Goal: Find specific page/section: Find specific page/section

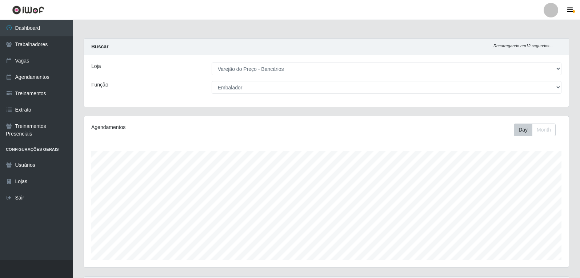
select select "157"
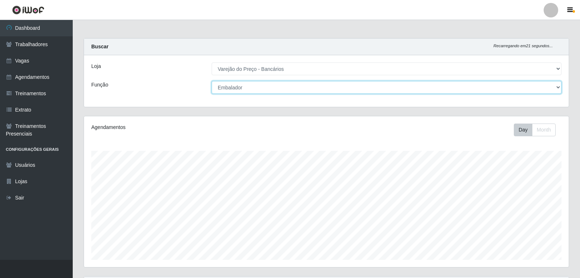
click at [247, 90] on select "[Selecione...] Auxiliar de Estacionamento Auxiliar de Estacionamento + Auxiliar…" at bounding box center [387, 87] width 350 height 13
click at [212, 81] on select "[Selecione...] Auxiliar de Estacionamento Auxiliar de Estacionamento + Auxiliar…" at bounding box center [387, 87] width 350 height 13
click at [301, 86] on select "[Selecione...] Auxiliar de Estacionamento Auxiliar de Estacionamento + Auxiliar…" at bounding box center [387, 87] width 350 height 13
select select "1"
click at [212, 81] on select "[Selecione...] Auxiliar de Estacionamento Auxiliar de Estacionamento + Auxiliar…" at bounding box center [387, 87] width 350 height 13
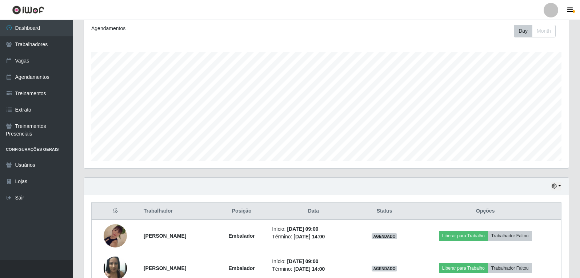
scroll to position [92, 0]
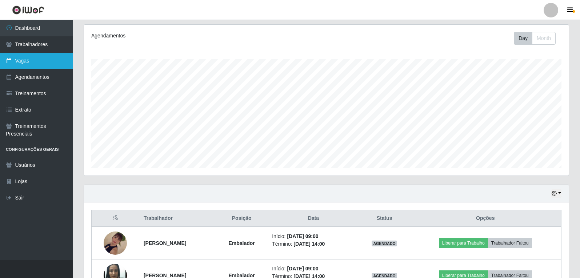
click at [31, 67] on link "Vagas" at bounding box center [36, 61] width 73 height 16
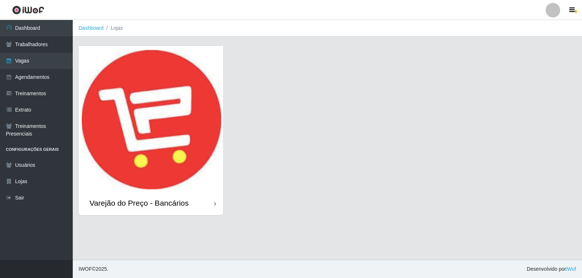
click at [190, 142] on img at bounding box center [151, 119] width 145 height 146
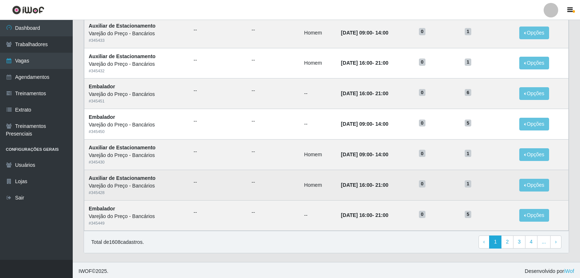
scroll to position [338, 0]
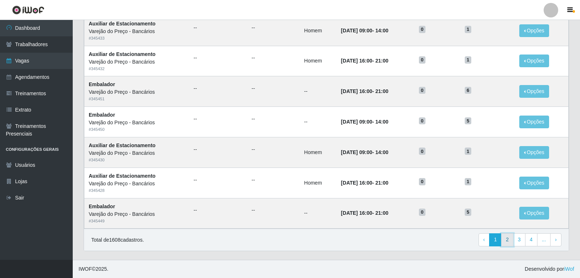
click at [507, 240] on link "2" at bounding box center [507, 240] width 12 height 13
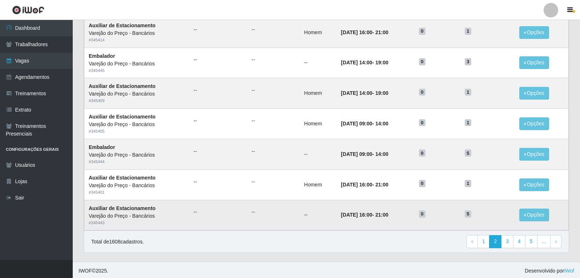
scroll to position [338, 0]
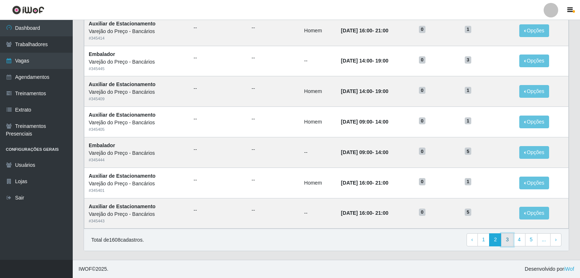
click at [512, 243] on link "3" at bounding box center [507, 240] width 12 height 13
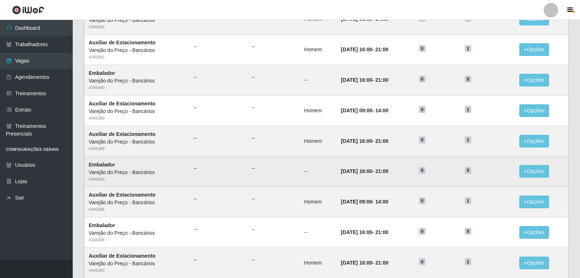
scroll to position [255, 0]
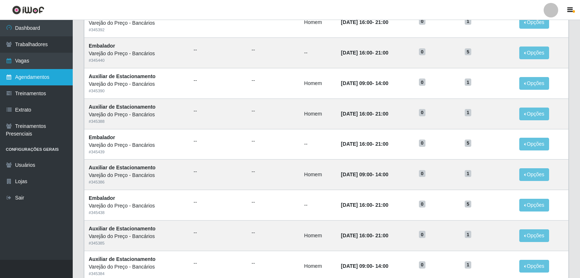
click at [32, 79] on link "Agendamentos" at bounding box center [36, 77] width 73 height 16
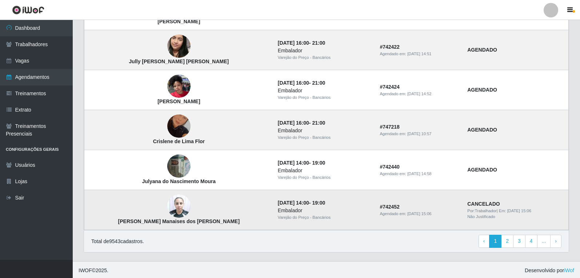
scroll to position [481, 0]
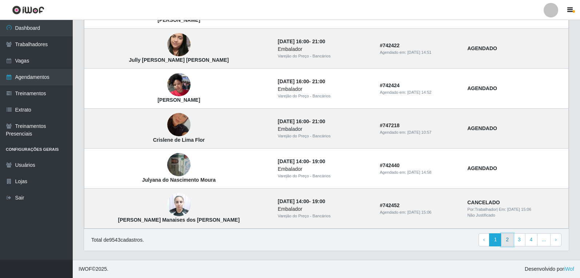
click at [509, 238] on link "2" at bounding box center [507, 240] width 12 height 13
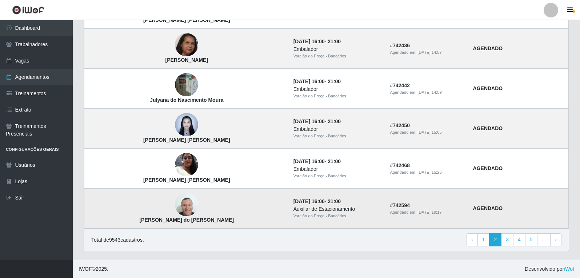
scroll to position [481, 0]
click at [506, 240] on link "3" at bounding box center [507, 240] width 12 height 13
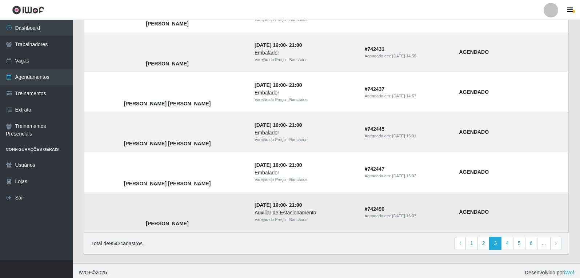
scroll to position [481, 0]
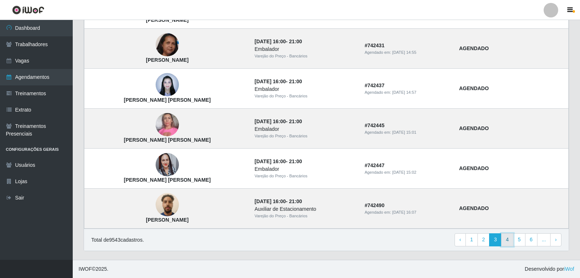
click at [508, 246] on link "4" at bounding box center [507, 240] width 12 height 13
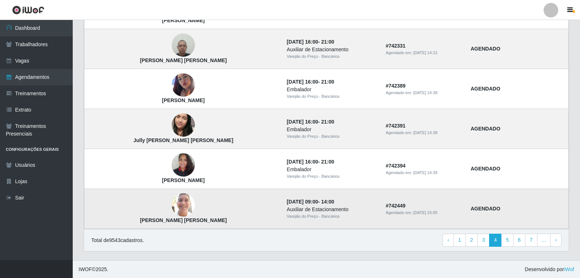
scroll to position [481, 0]
click at [511, 241] on link "5" at bounding box center [507, 240] width 12 height 13
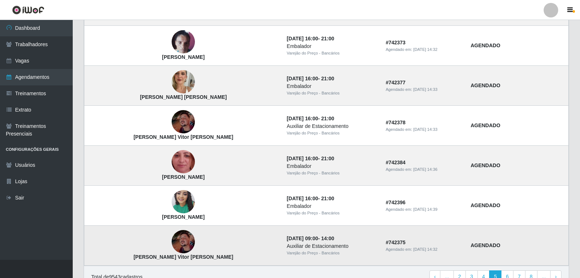
scroll to position [481, 0]
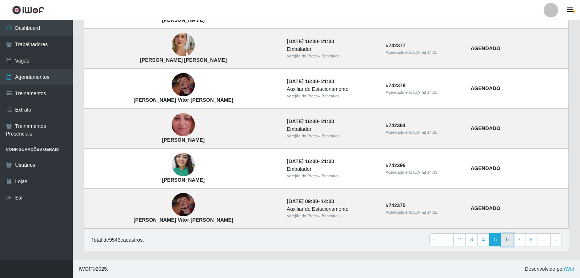
click at [510, 239] on link "6" at bounding box center [507, 240] width 12 height 13
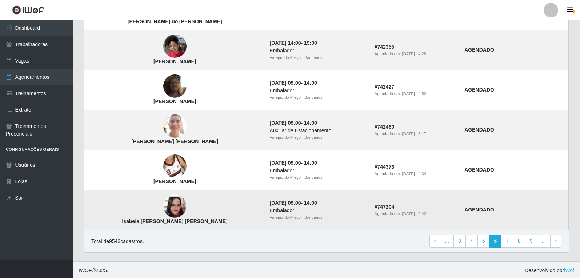
scroll to position [481, 0]
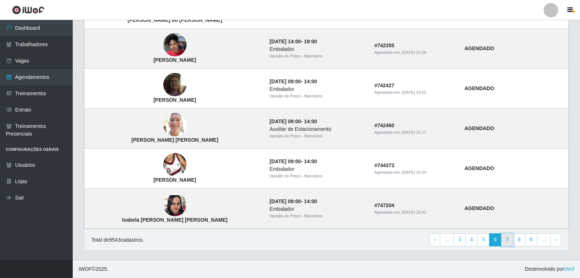
click at [509, 239] on link "7" at bounding box center [507, 240] width 12 height 13
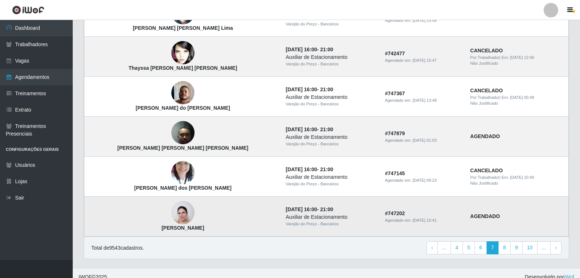
scroll to position [481, 0]
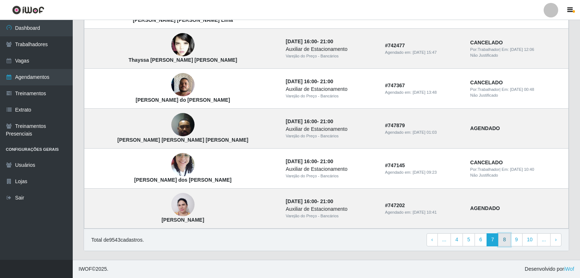
click at [509, 245] on link "8" at bounding box center [505, 240] width 12 height 13
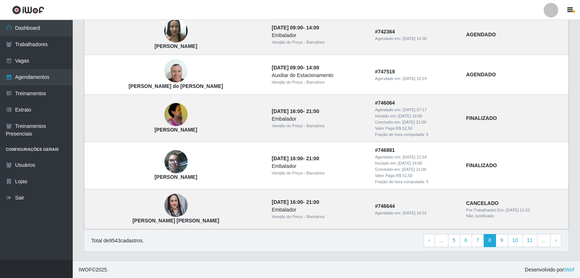
scroll to position [496, 0]
click at [479, 239] on link "7" at bounding box center [478, 240] width 12 height 13
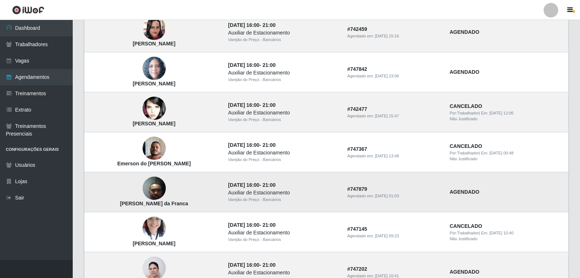
scroll to position [437, 0]
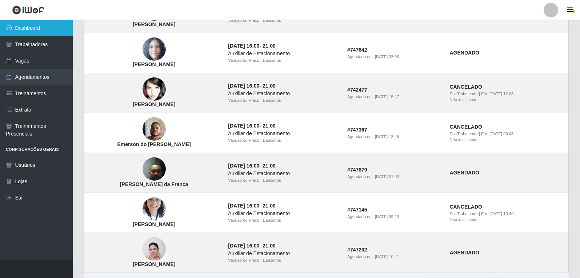
click at [36, 27] on link "Dashboard" at bounding box center [36, 28] width 73 height 16
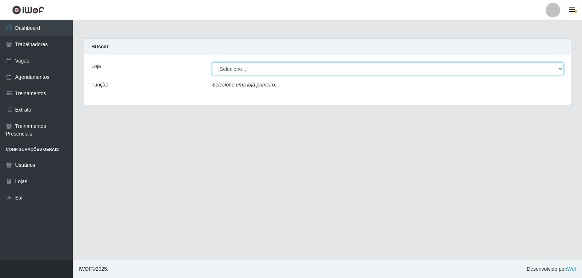
click at [258, 65] on select "[Selecione...] Varejão do Preço - Bancários" at bounding box center [388, 69] width 352 height 13
select select "157"
click at [212, 63] on select "[Selecione...] Varejão do Preço - Bancários" at bounding box center [388, 69] width 352 height 13
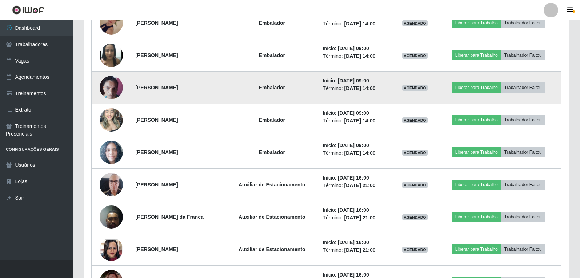
scroll to position [364, 0]
